Goal: Information Seeking & Learning: Learn about a topic

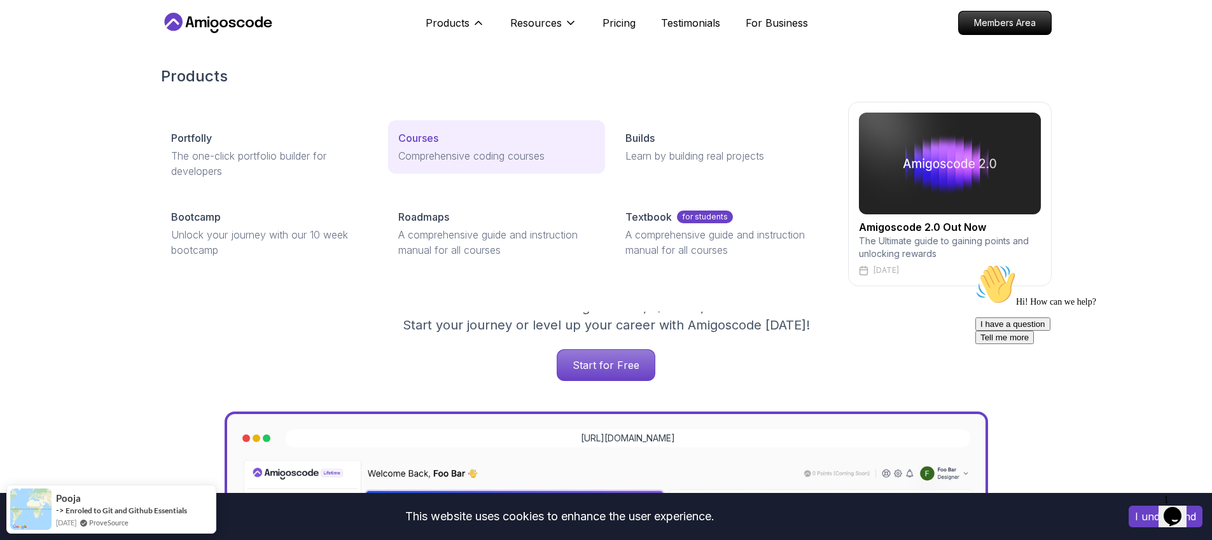
click at [408, 141] on p "Courses" at bounding box center [418, 137] width 40 height 15
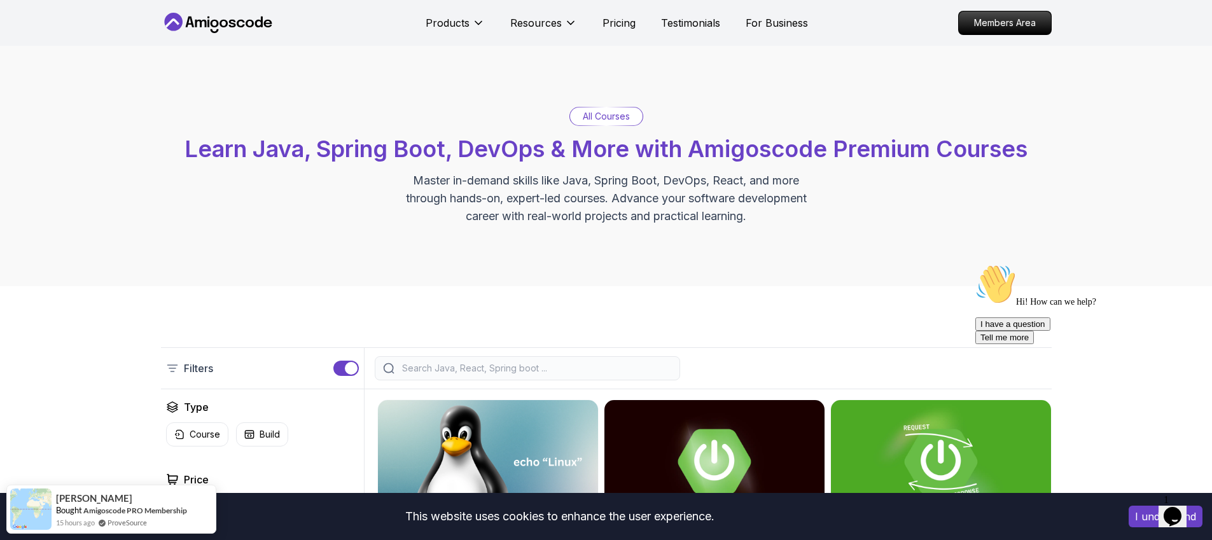
click at [428, 356] on div at bounding box center [527, 368] width 305 height 24
click at [428, 359] on div at bounding box center [527, 368] width 305 height 24
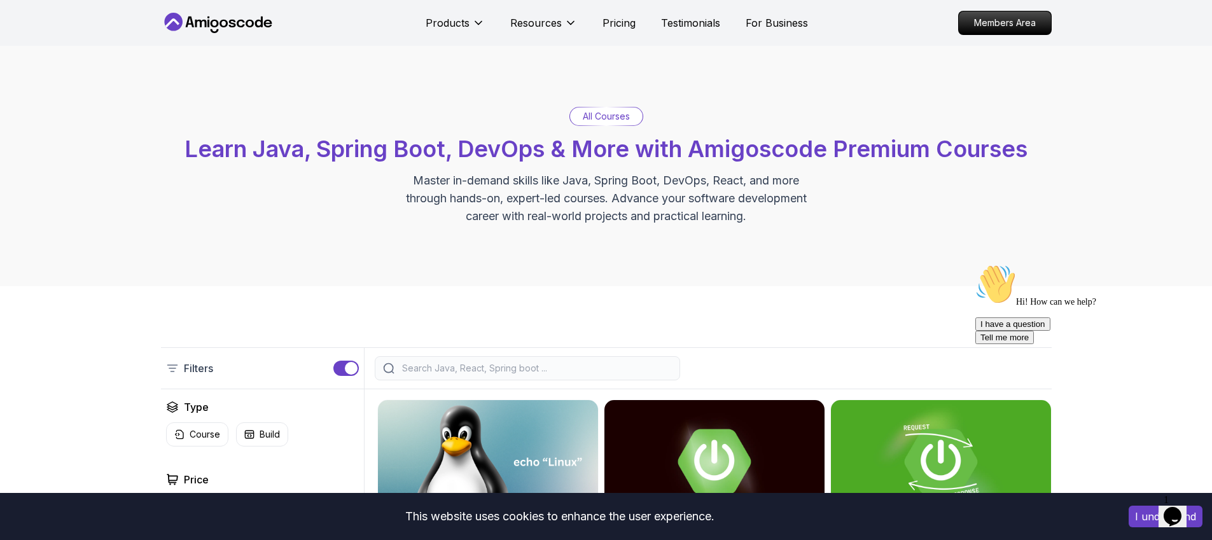
click at [428, 363] on input "search" at bounding box center [535, 368] width 272 height 13
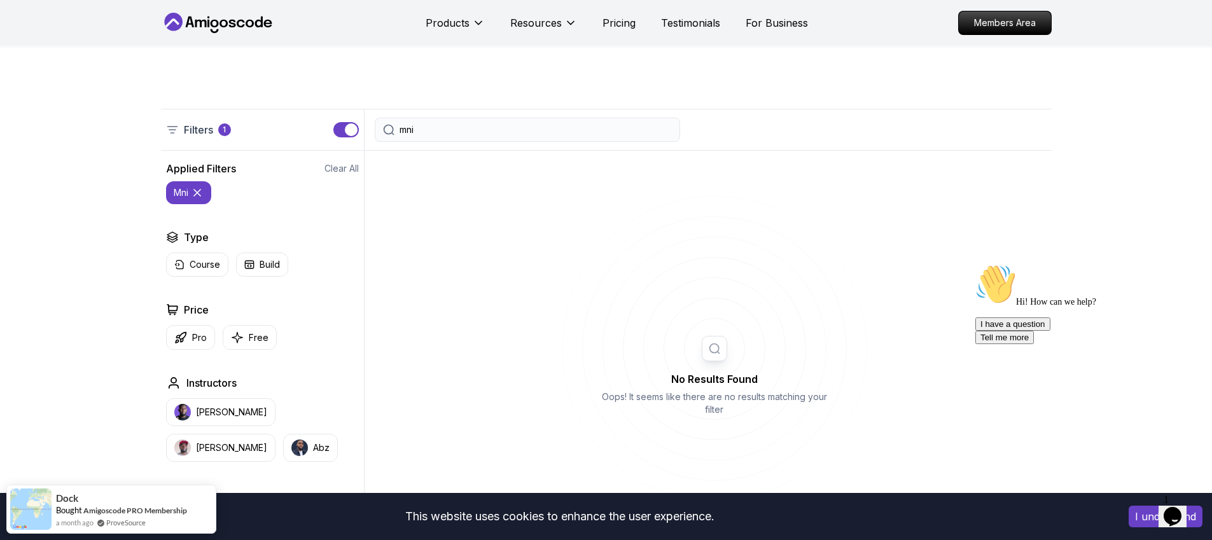
scroll to position [132, 0]
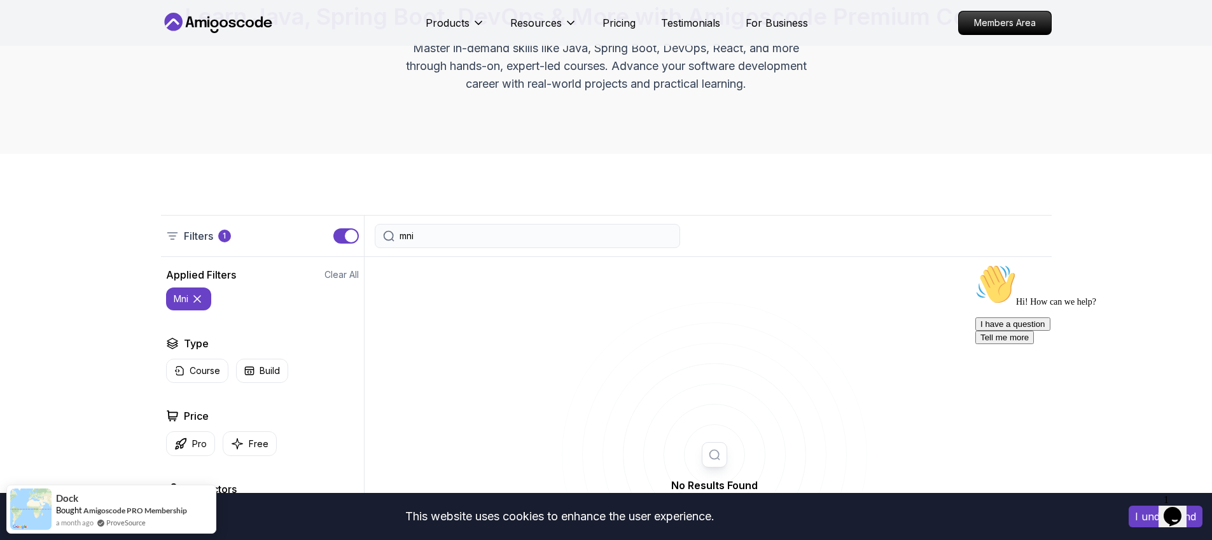
click at [506, 227] on div "mni" at bounding box center [527, 236] width 305 height 24
click at [504, 232] on input "mni" at bounding box center [535, 236] width 272 height 13
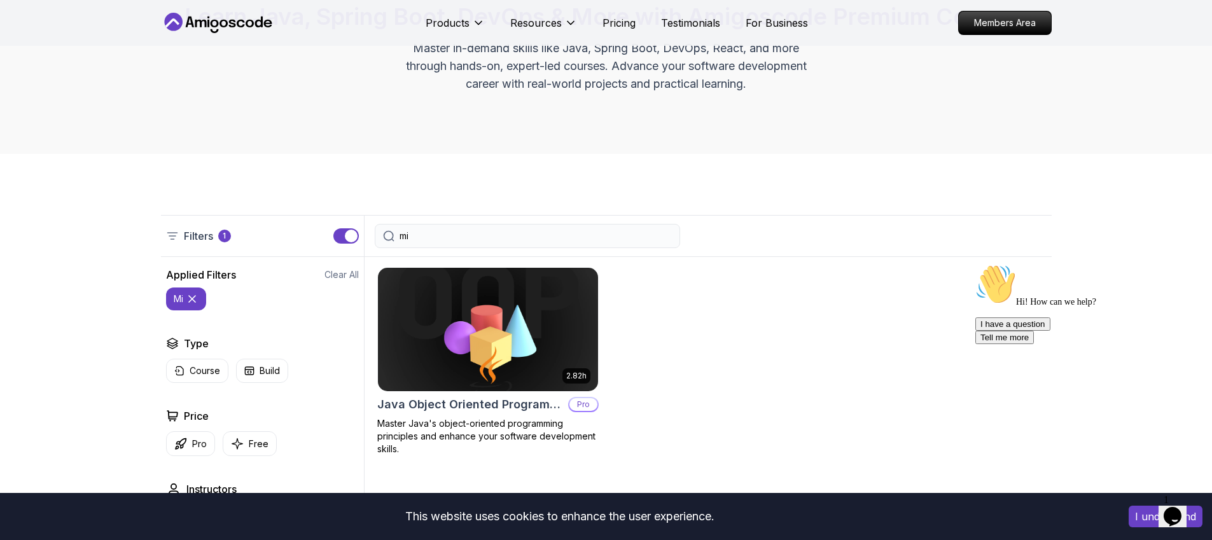
type input "m"
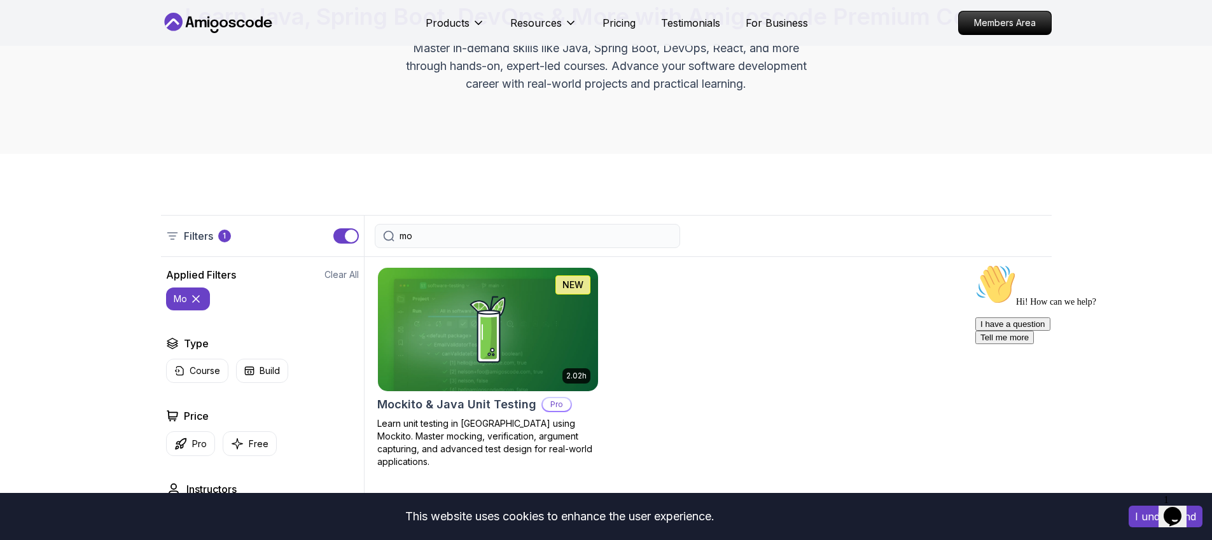
type input "m"
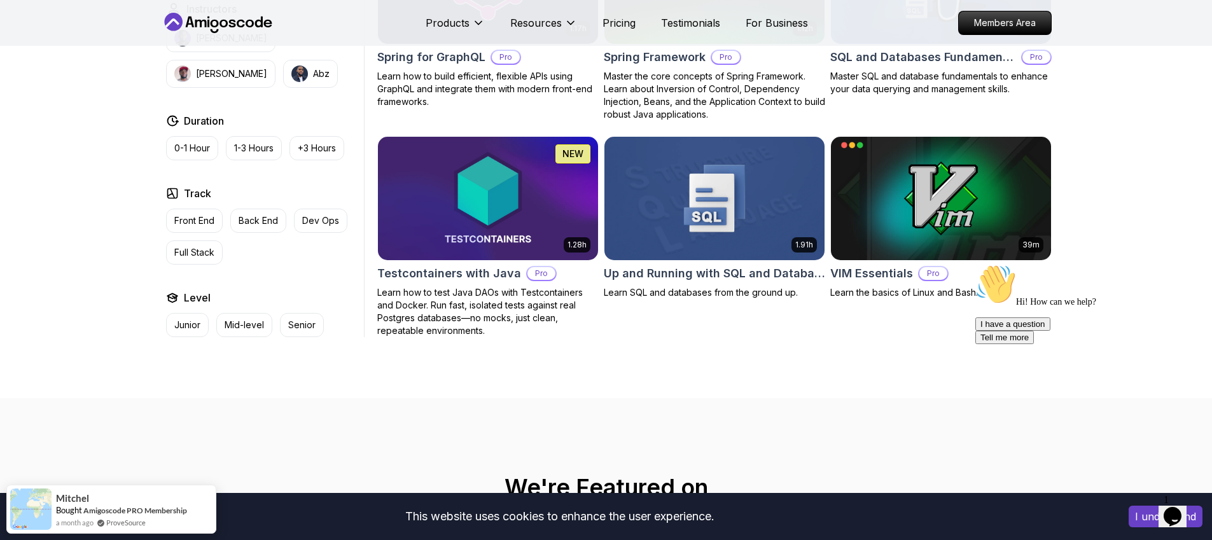
scroll to position [3321, 0]
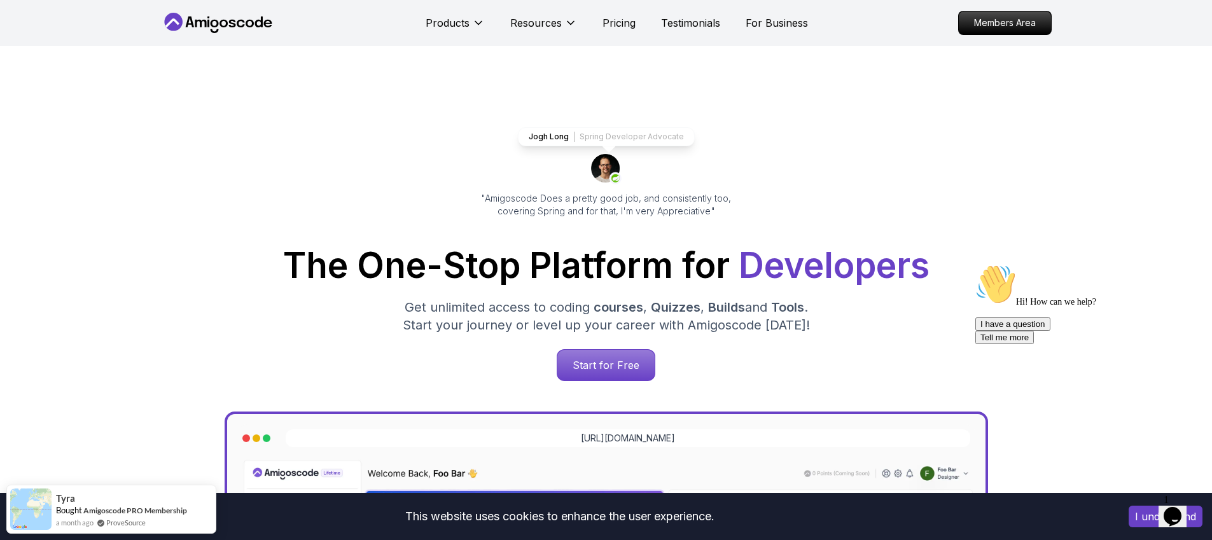
scroll to position [3, 0]
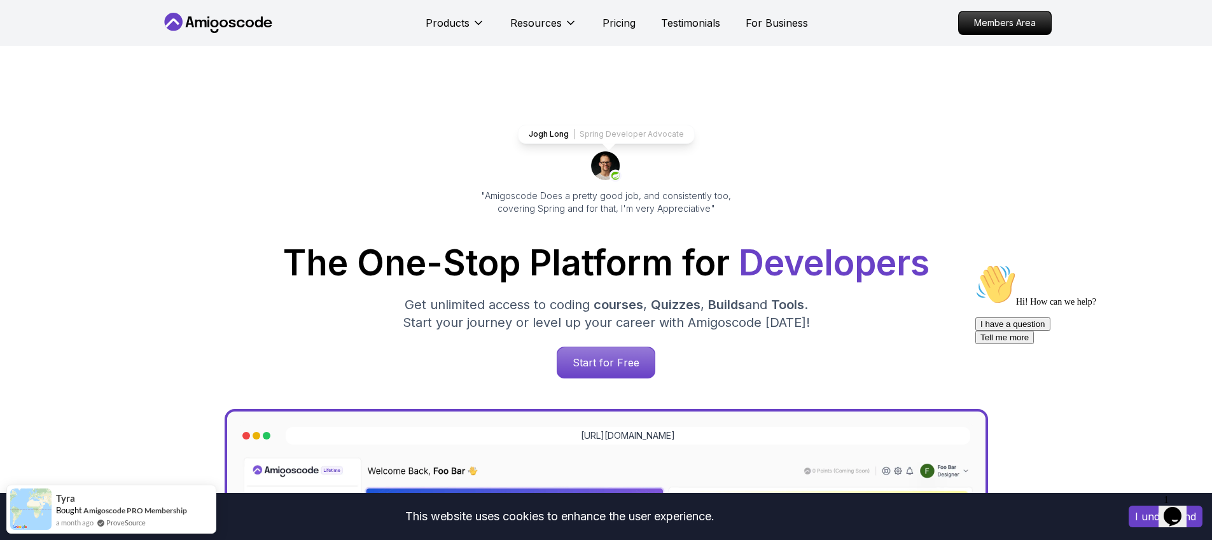
click at [1133, 515] on button "I understand" at bounding box center [1165, 517] width 74 height 22
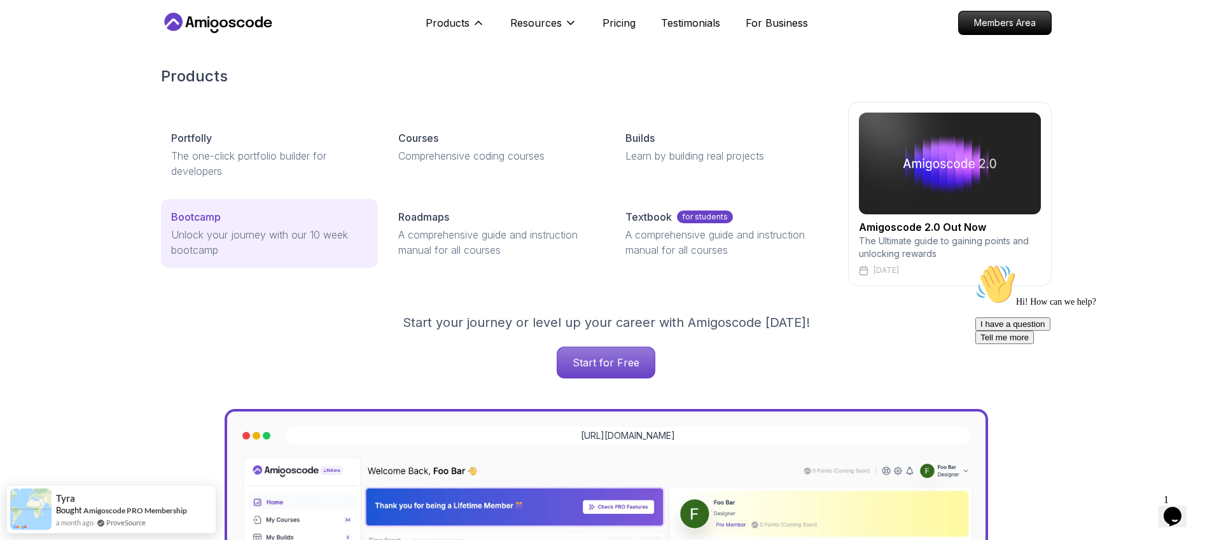
click at [273, 226] on link "Bootcamp Unlock your journey with our 10 week bootcamp" at bounding box center [269, 233] width 217 height 69
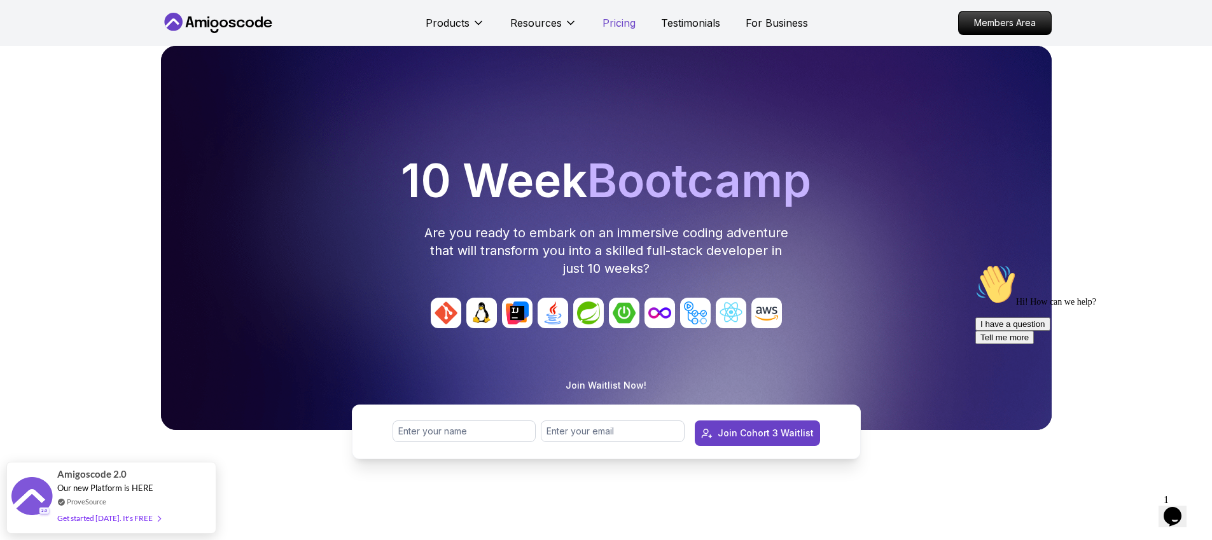
click at [618, 24] on p "Pricing" at bounding box center [618, 22] width 33 height 15
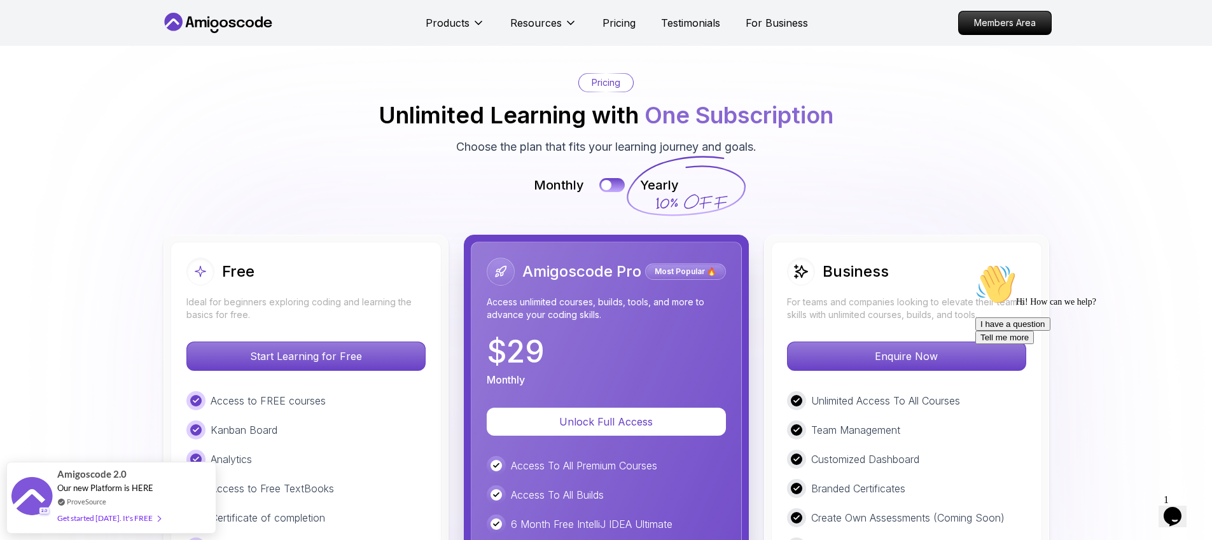
scroll to position [2396, 0]
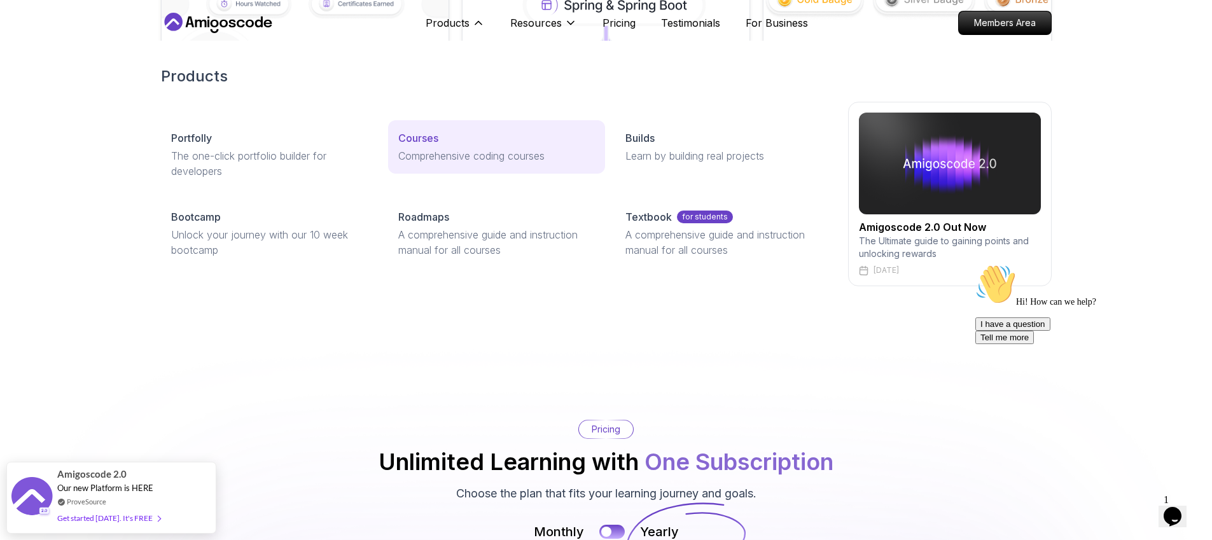
click at [416, 154] on p "Comprehensive coding courses" at bounding box center [496, 155] width 197 height 15
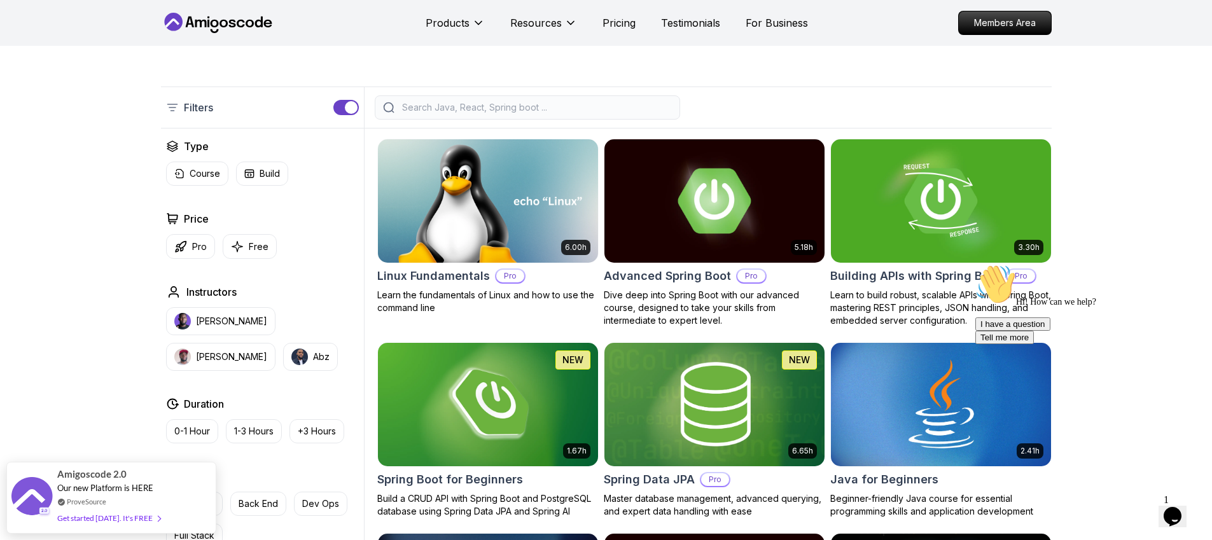
scroll to position [297, 0]
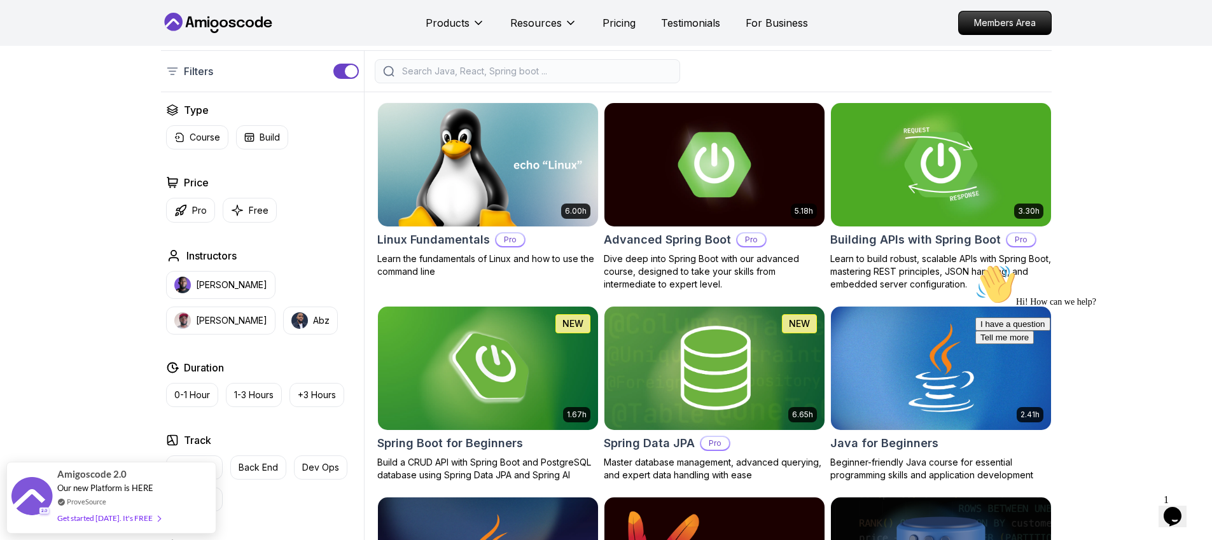
click at [1050, 331] on button "I have a question" at bounding box center [1012, 323] width 75 height 13
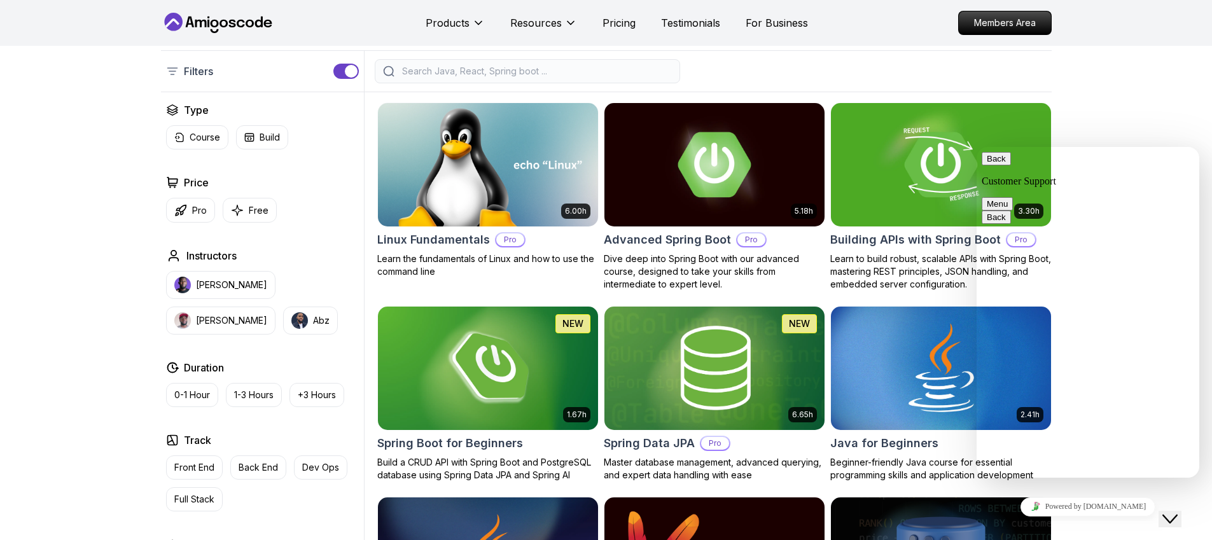
scroll to position [0, 0]
type textarea "I'm looking for Java SpringBoot microservices course"
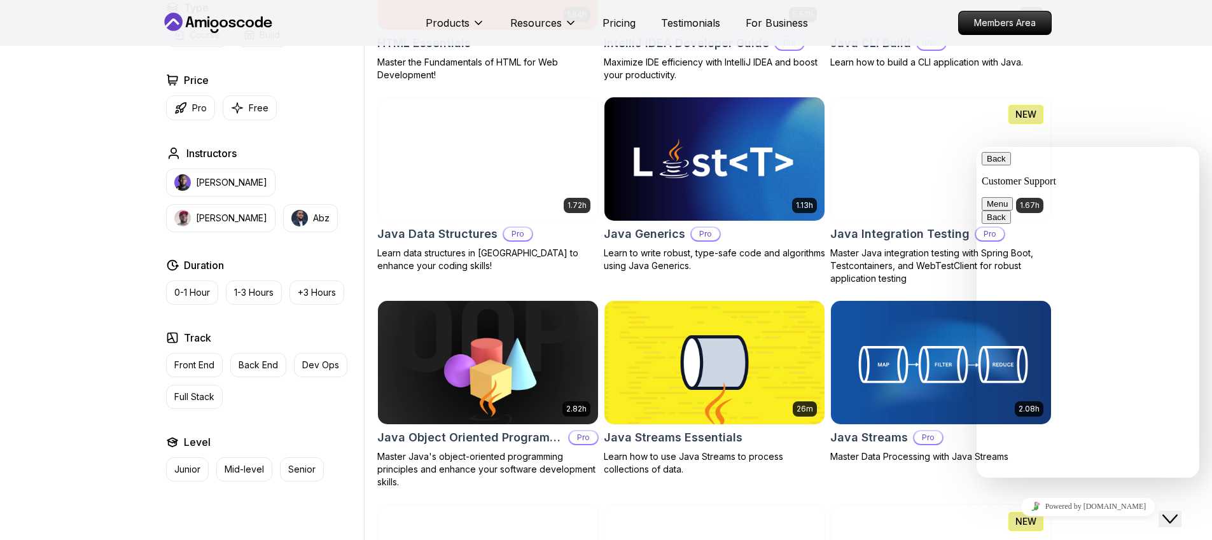
scroll to position [1699, 0]
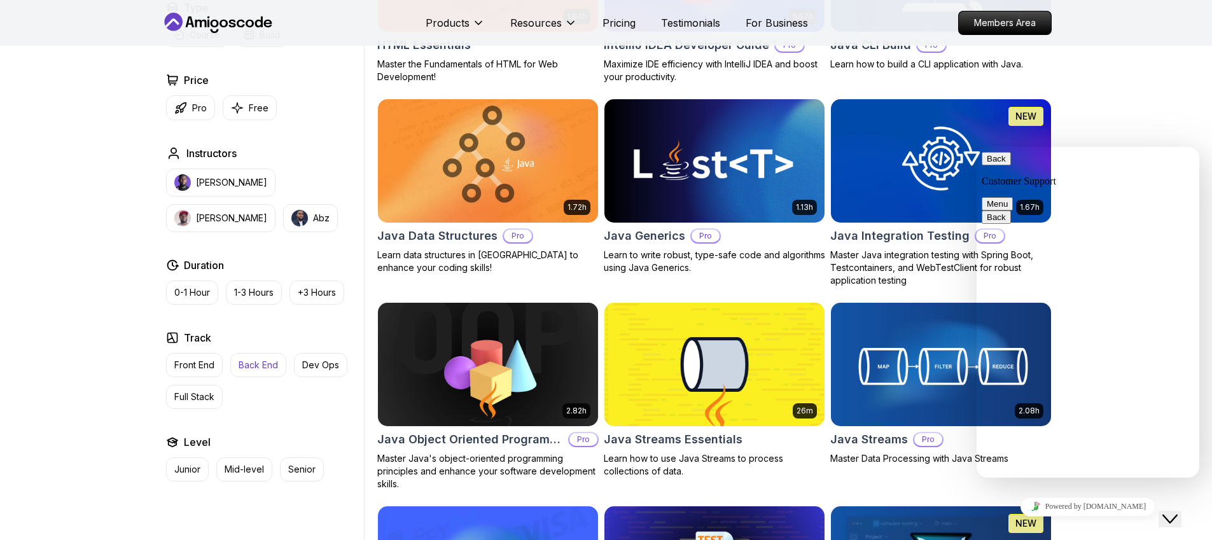
click at [249, 361] on p "Back End" at bounding box center [258, 365] width 39 height 13
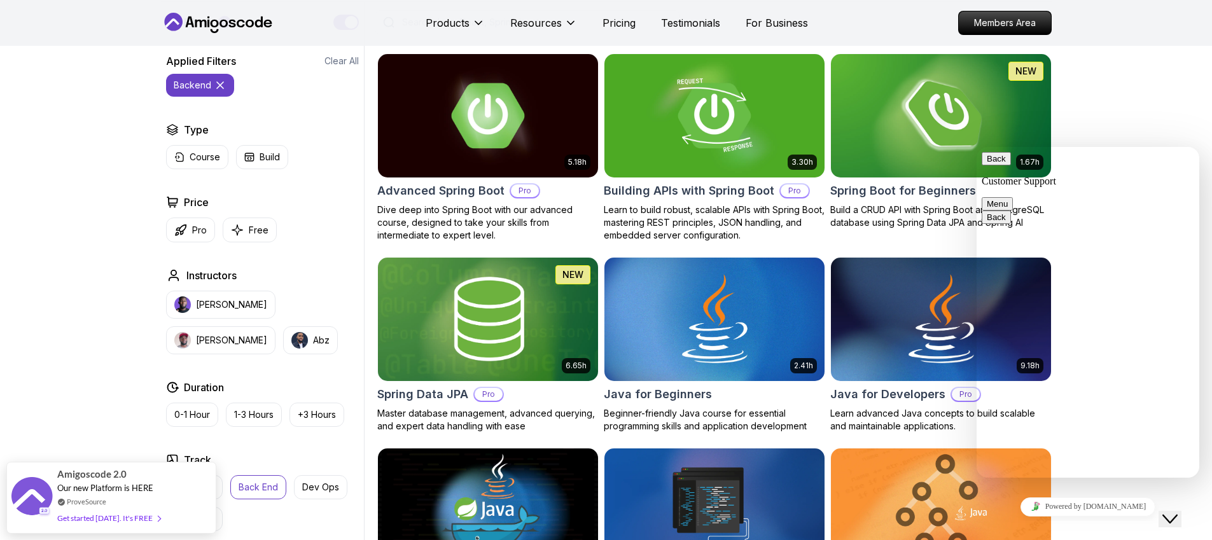
scroll to position [289, 0]
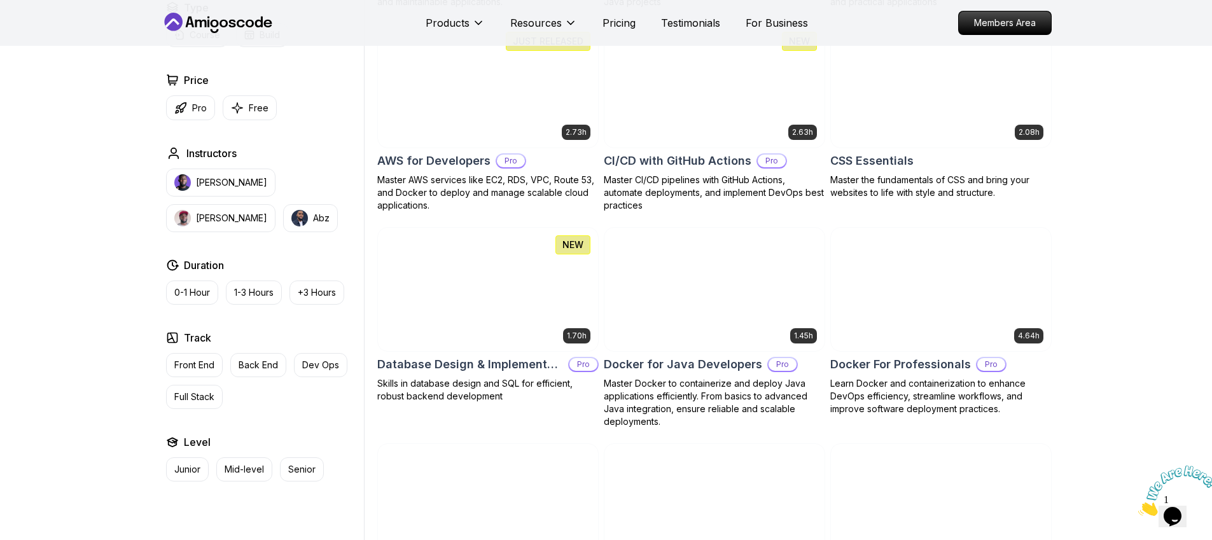
scroll to position [961, 0]
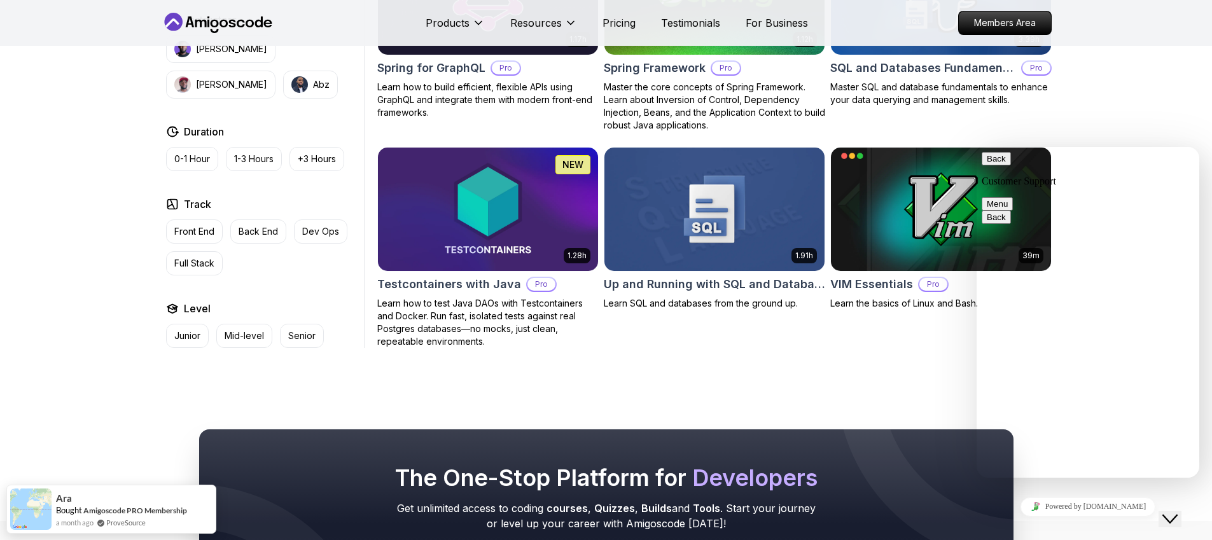
scroll to position [630, 0]
click at [1013, 197] on button "Menu" at bounding box center [996, 203] width 31 height 13
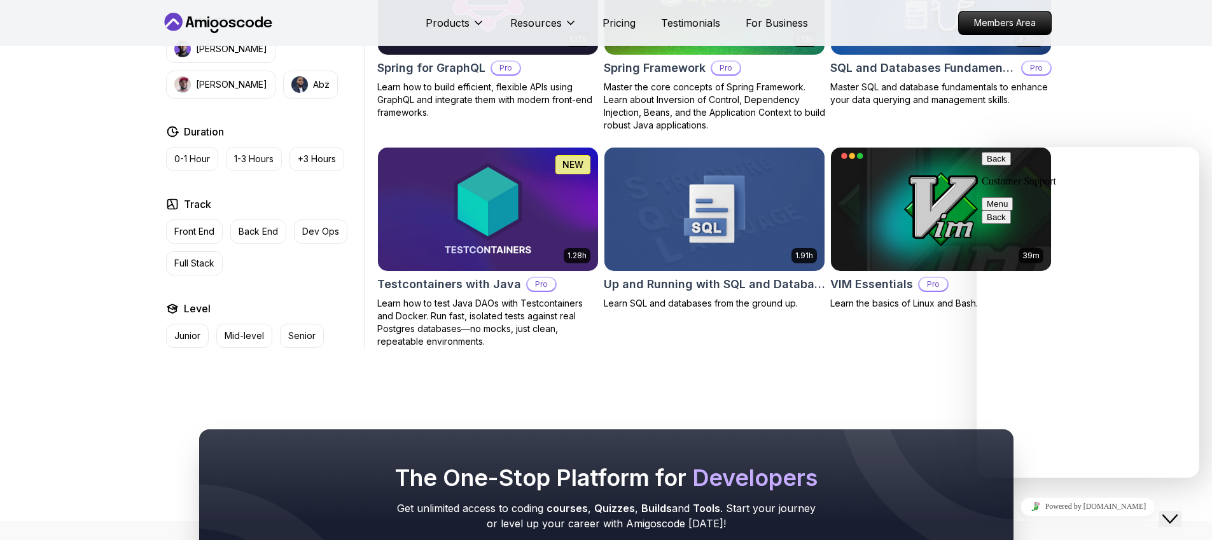
click at [1006, 163] on span "primary" at bounding box center [1006, 159] width 0 height 10
